Goal: Ask a question

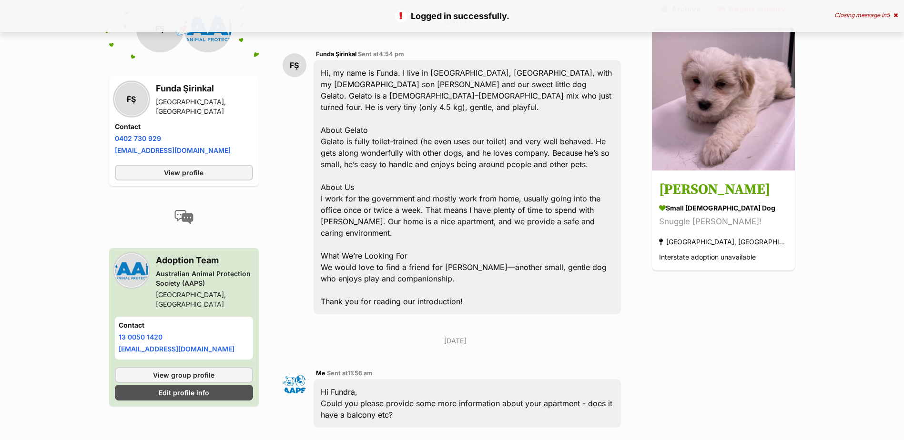
scroll to position [489, 0]
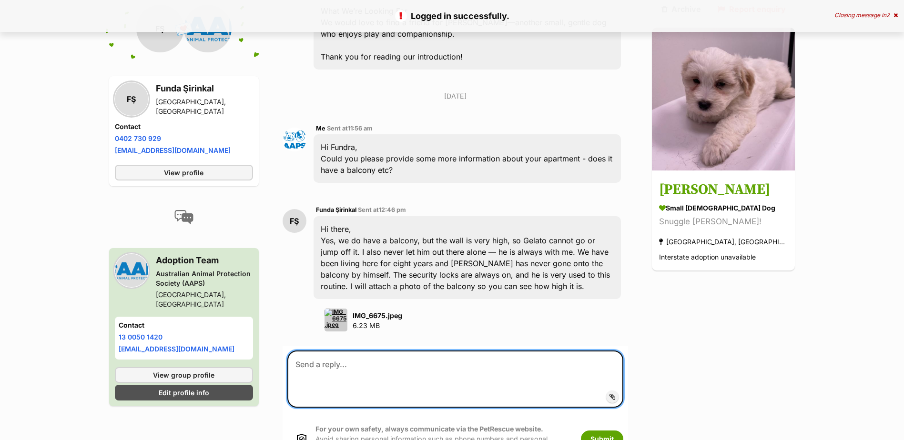
click at [331, 351] on textarea at bounding box center [455, 379] width 336 height 57
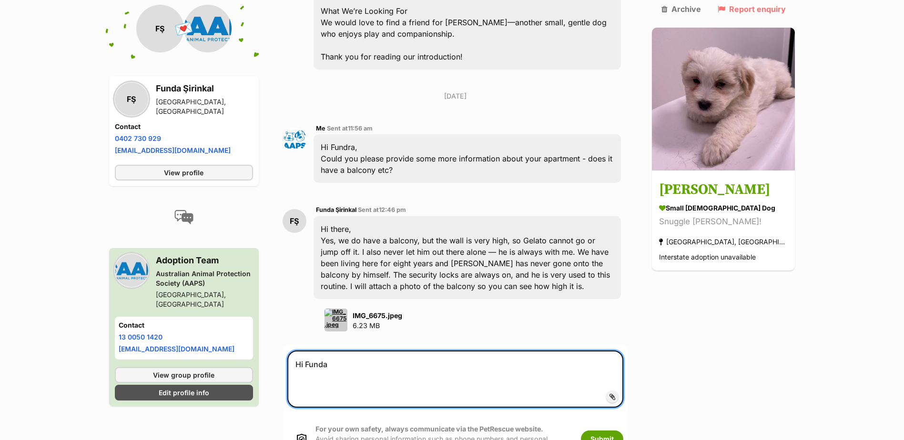
paste textarea "Being in an apartment with only a balcony, no back garden, isn't quite the righ…"
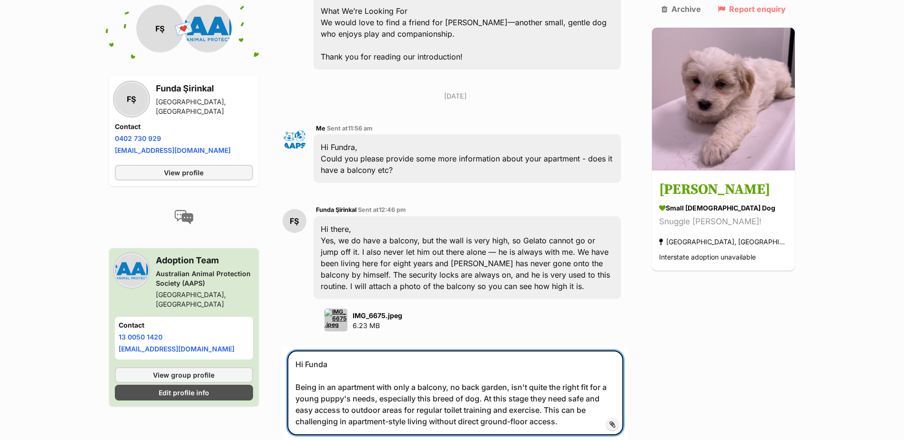
click at [535, 375] on textarea "Hi Funda Being in an apartment with only a balcony, no back garden, isn't quite…" at bounding box center [455, 393] width 336 height 85
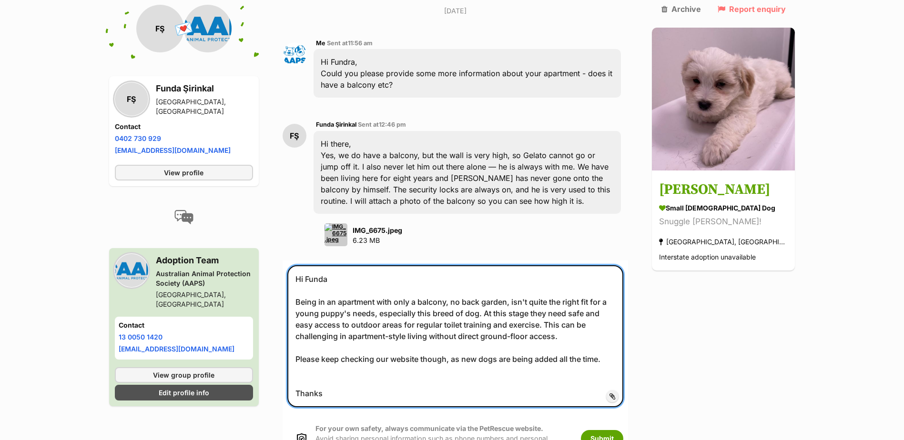
scroll to position [584, 0]
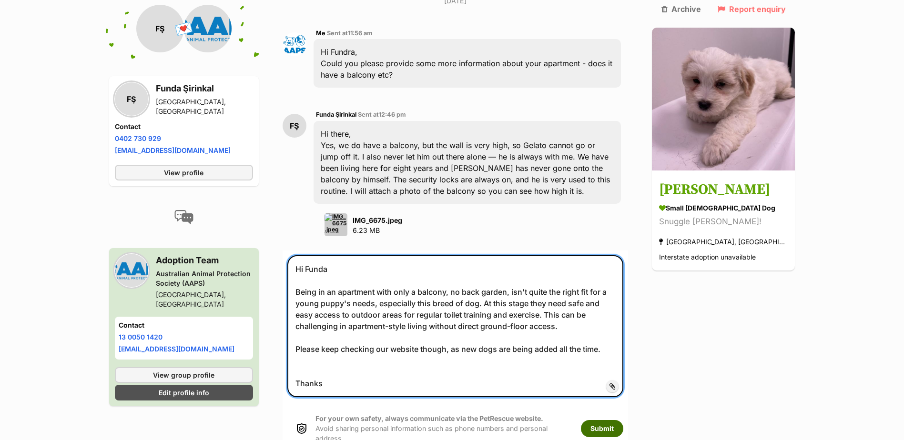
type textarea "Hi Funda Being in an apartment with only a balcony, no back garden, isn't quite…"
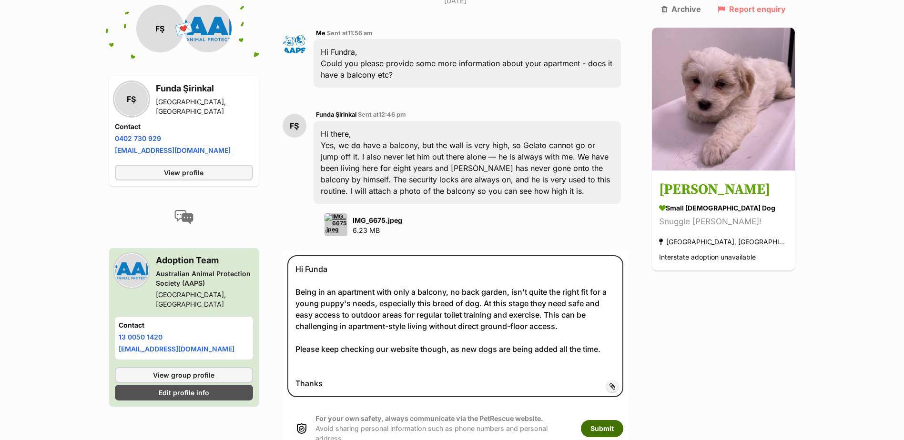
click at [619, 420] on button "Submit" at bounding box center [602, 428] width 42 height 17
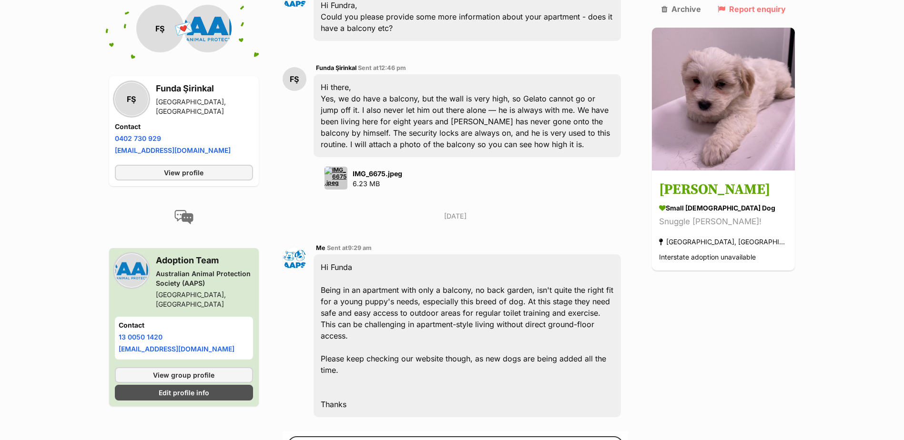
scroll to position [681, 0]
